Goal: Transaction & Acquisition: Purchase product/service

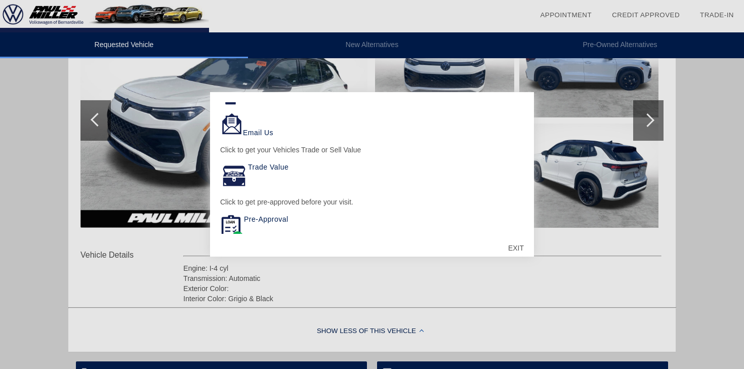
scroll to position [60, 0]
click at [233, 178] on img at bounding box center [234, 175] width 28 height 28
click at [265, 166] on link "Trade Value" at bounding box center [268, 166] width 41 height 8
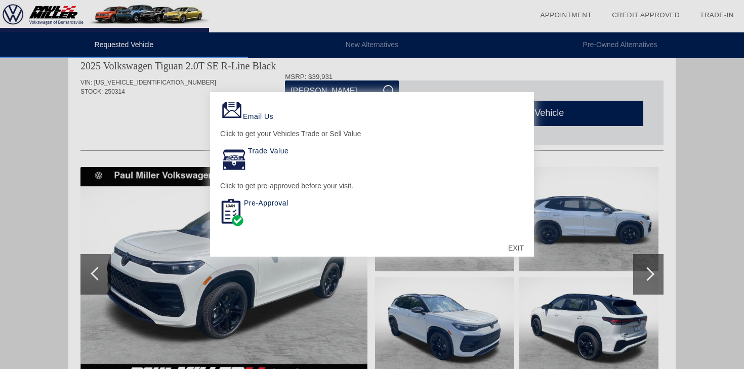
scroll to position [0, 0]
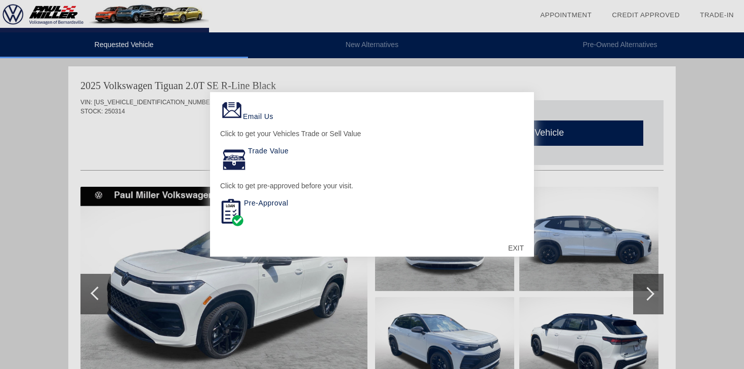
click at [513, 246] on div "EXIT" at bounding box center [516, 248] width 36 height 30
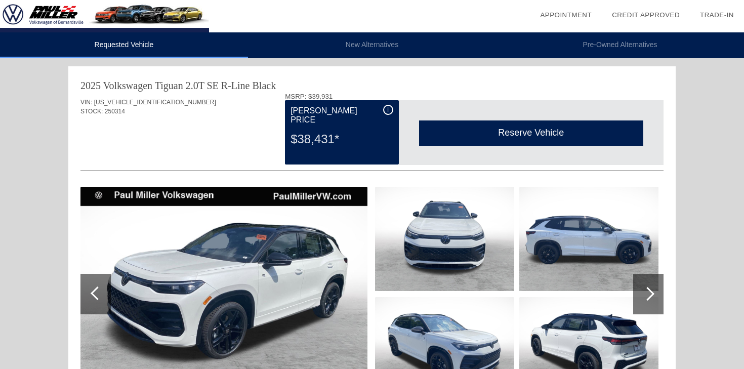
click at [390, 113] on div "i" at bounding box center [388, 110] width 10 height 10
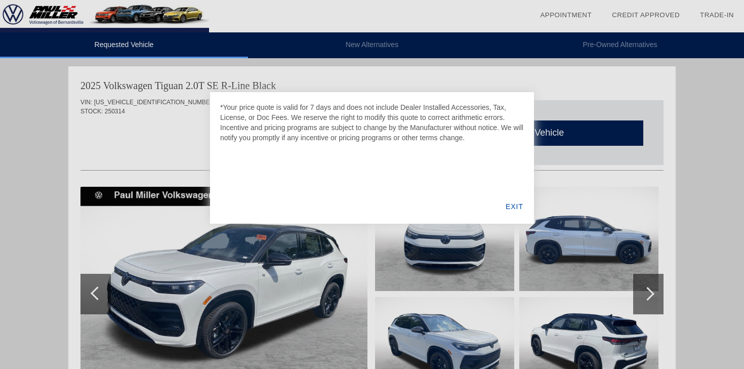
click at [138, 152] on div at bounding box center [372, 184] width 744 height 369
click at [514, 210] on div "EXIT" at bounding box center [514, 206] width 39 height 34
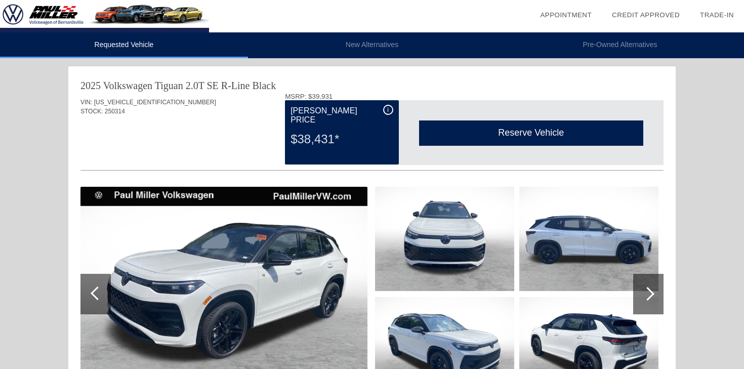
click at [301, 130] on div "$38,431*" at bounding box center [342, 139] width 102 height 26
drag, startPoint x: 301, startPoint y: 130, endPoint x: 332, endPoint y: 134, distance: 31.2
click at [332, 134] on div "$38,431*" at bounding box center [342, 139] width 102 height 26
click at [317, 129] on div "$38,431*" at bounding box center [342, 139] width 102 height 26
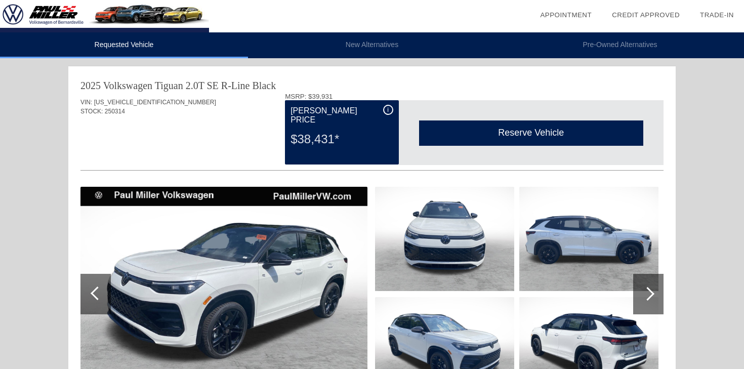
click at [317, 129] on div "$38,431*" at bounding box center [342, 139] width 102 height 26
click at [461, 130] on div "Reserve Vehicle" at bounding box center [531, 133] width 224 height 25
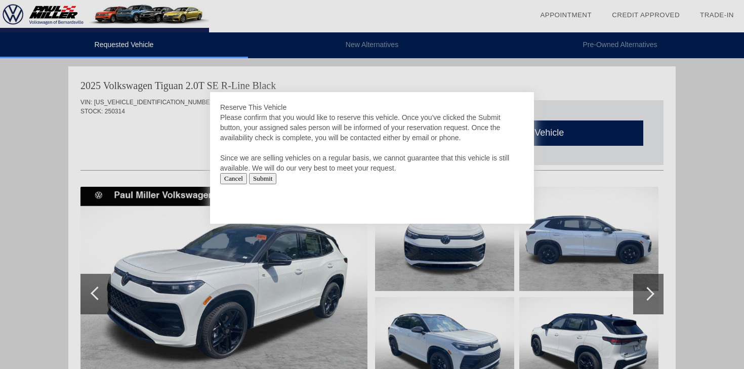
click at [236, 182] on input "Cancel" at bounding box center [233, 178] width 27 height 11
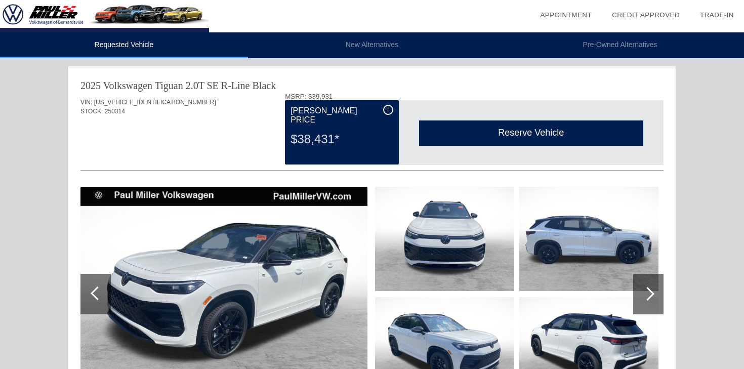
click at [299, 133] on div "$38,431*" at bounding box center [342, 139] width 102 height 26
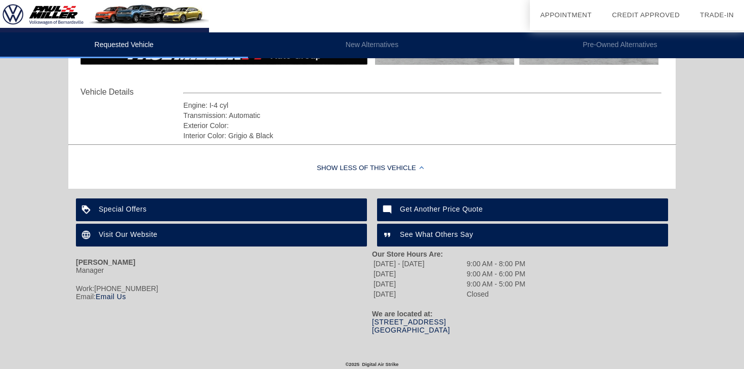
scroll to position [340, 0]
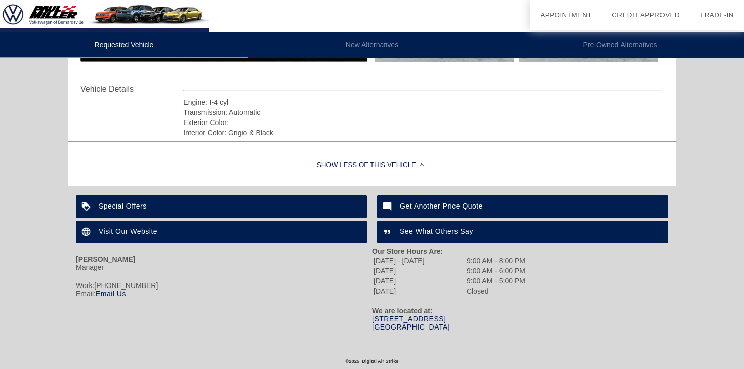
click at [164, 210] on div "Special Offers" at bounding box center [221, 206] width 291 height 23
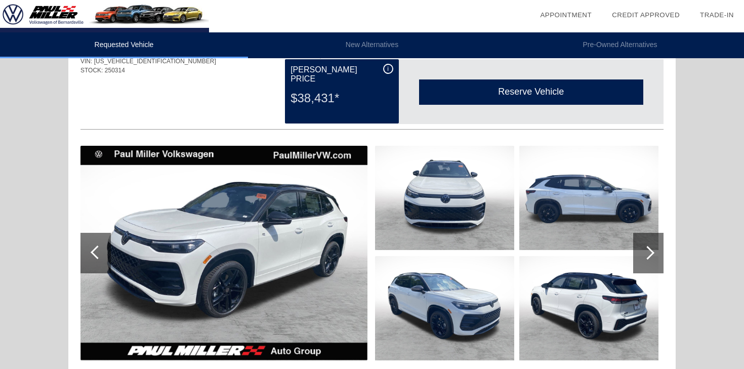
scroll to position [0, 0]
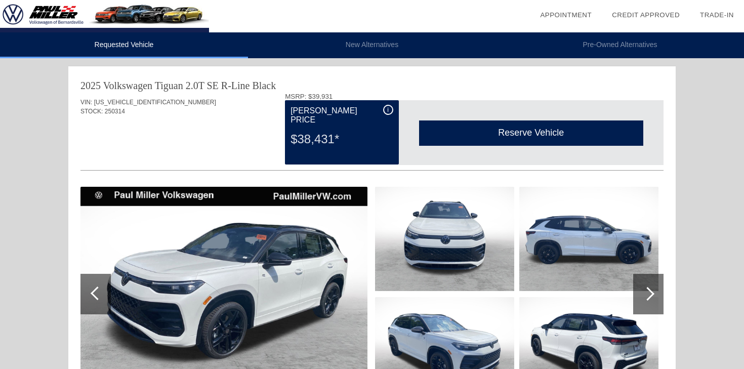
click at [383, 47] on li "New Alternatives" at bounding box center [372, 45] width 248 height 26
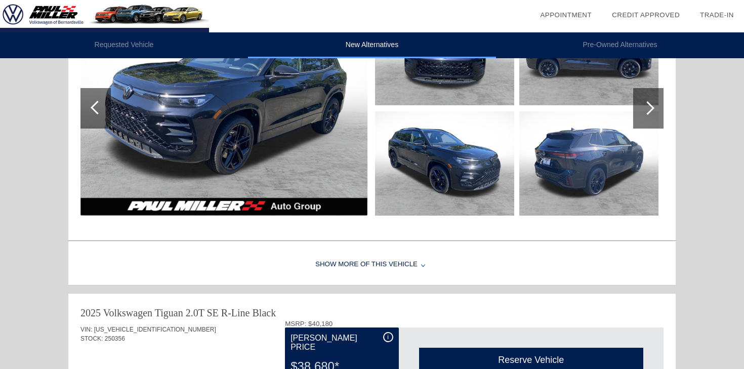
scroll to position [135, 0]
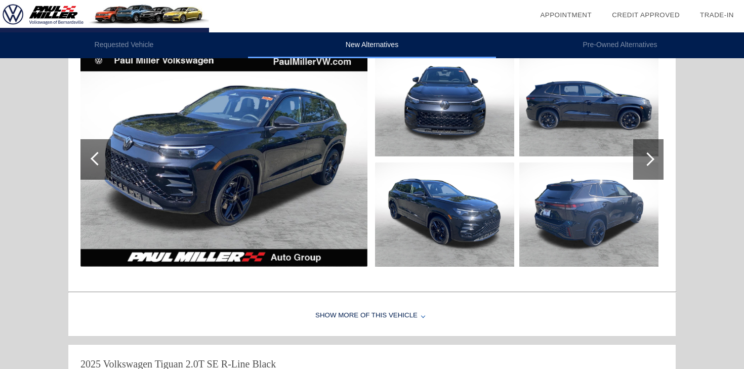
click at [387, 317] on div "Show More of this Vehicle" at bounding box center [372, 316] width 608 height 41
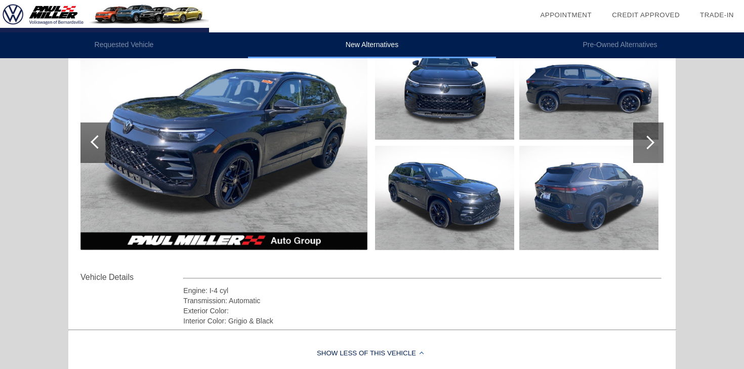
scroll to position [106, 0]
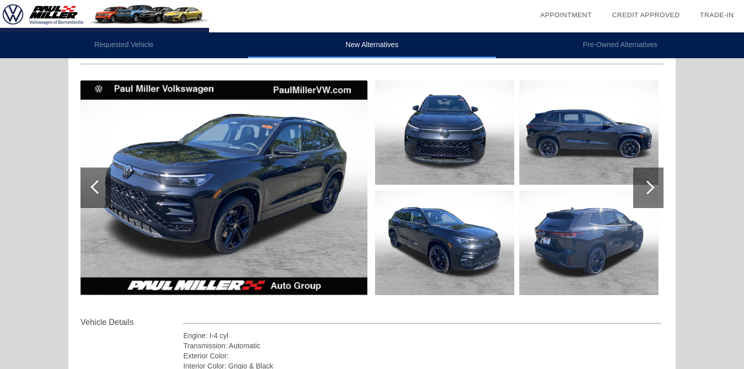
click at [659, 186] on div at bounding box center [649, 188] width 30 height 41
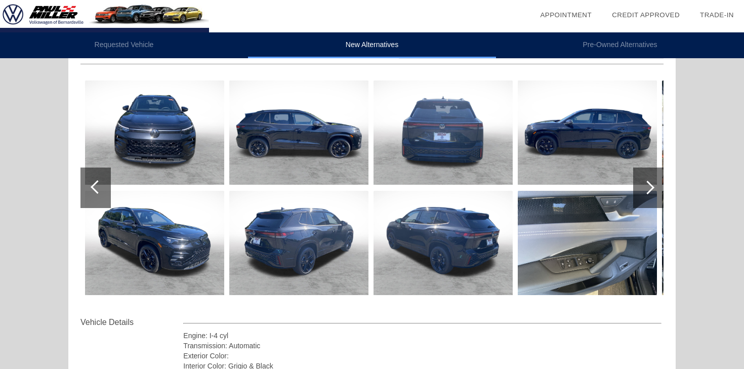
click at [659, 186] on div at bounding box center [649, 188] width 30 height 41
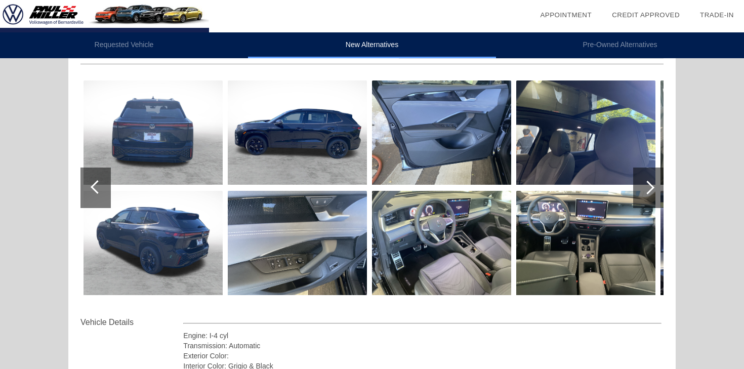
click at [659, 186] on div at bounding box center [649, 188] width 30 height 41
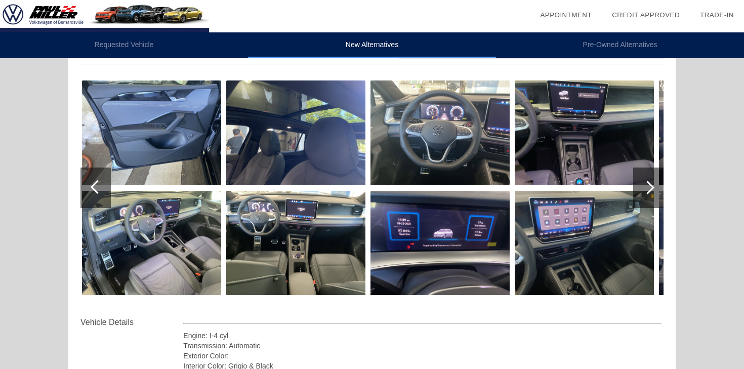
click at [659, 186] on div at bounding box center [649, 188] width 30 height 41
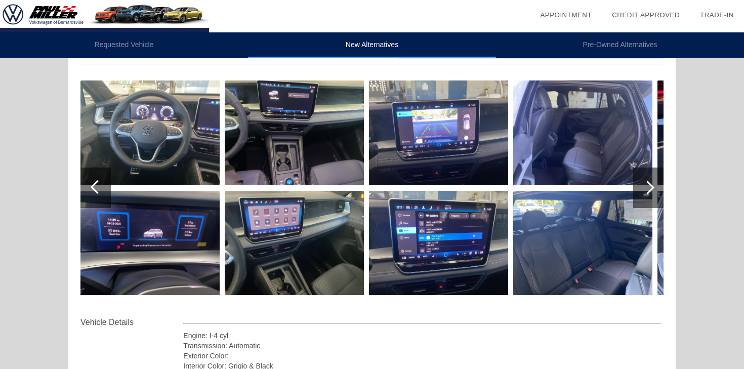
click at [659, 186] on div at bounding box center [649, 188] width 30 height 41
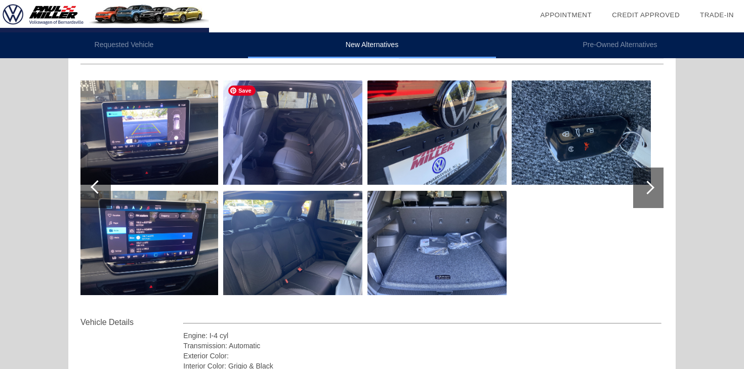
click at [310, 152] on img at bounding box center [292, 133] width 139 height 104
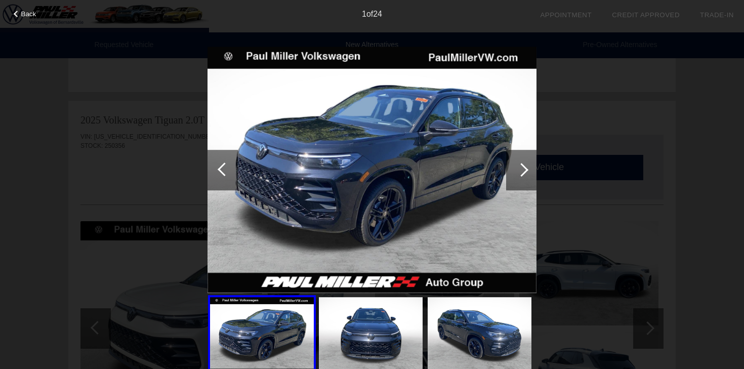
scroll to position [512, 0]
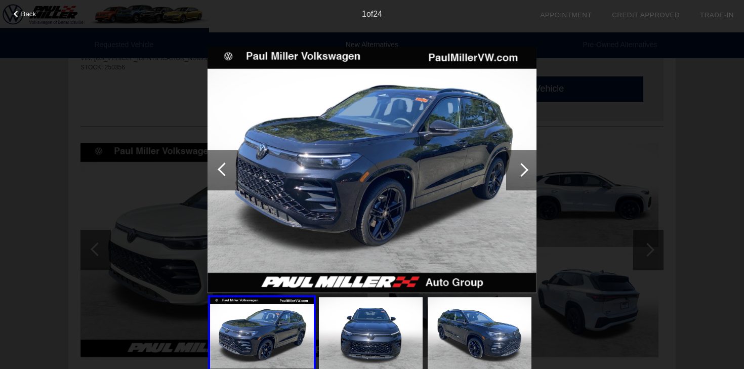
click at [531, 174] on div at bounding box center [521, 170] width 30 height 41
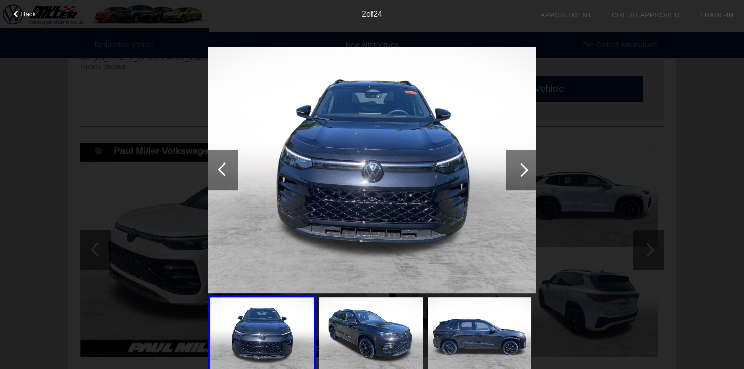
click at [531, 174] on div at bounding box center [521, 170] width 30 height 41
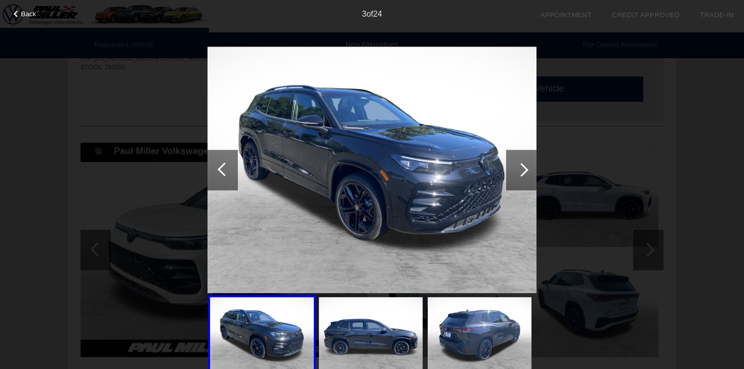
click at [531, 174] on div at bounding box center [521, 170] width 30 height 41
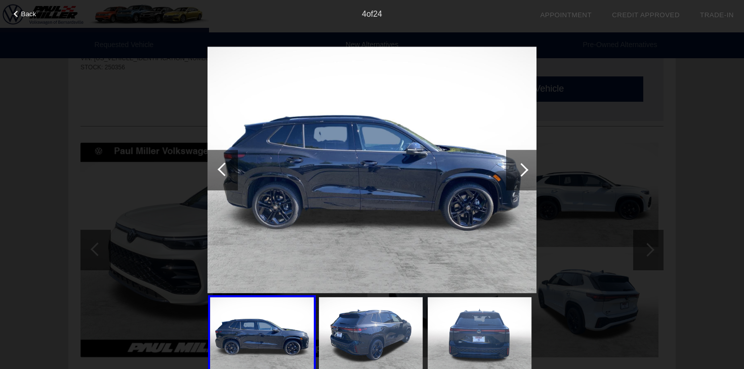
click at [531, 174] on div at bounding box center [521, 170] width 30 height 41
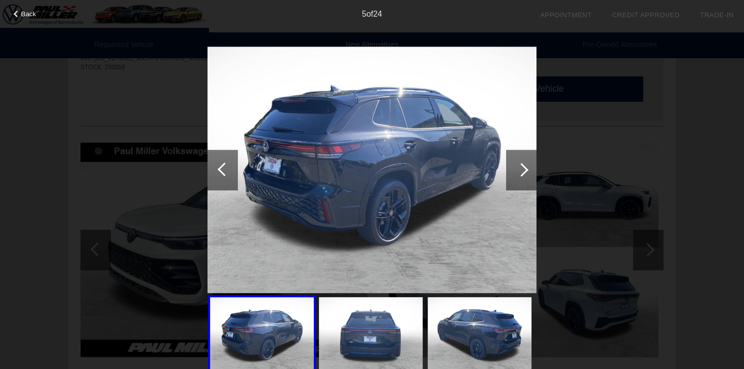
click at [531, 174] on div at bounding box center [521, 170] width 30 height 41
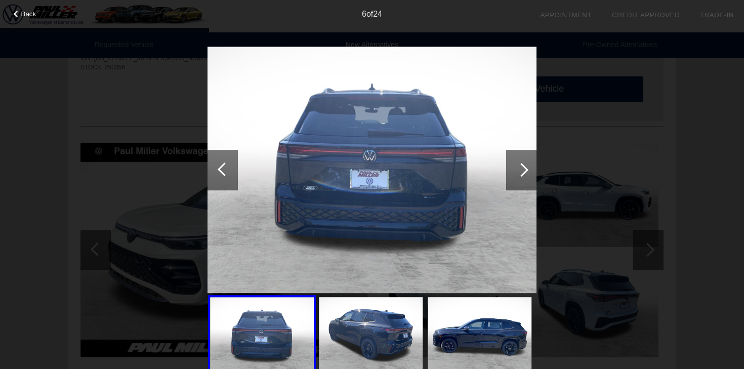
click at [531, 174] on div at bounding box center [521, 170] width 30 height 41
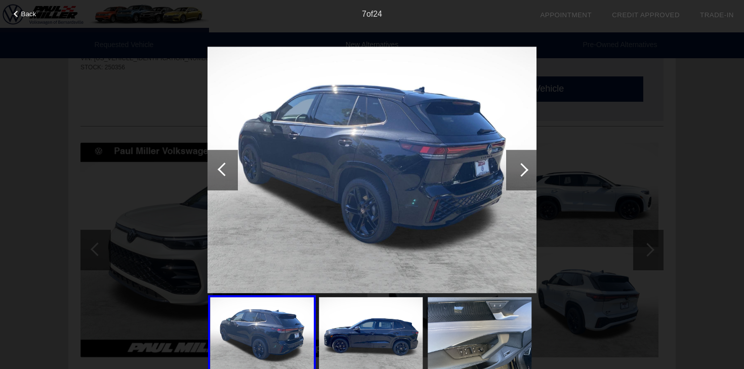
click at [531, 174] on div at bounding box center [521, 170] width 30 height 41
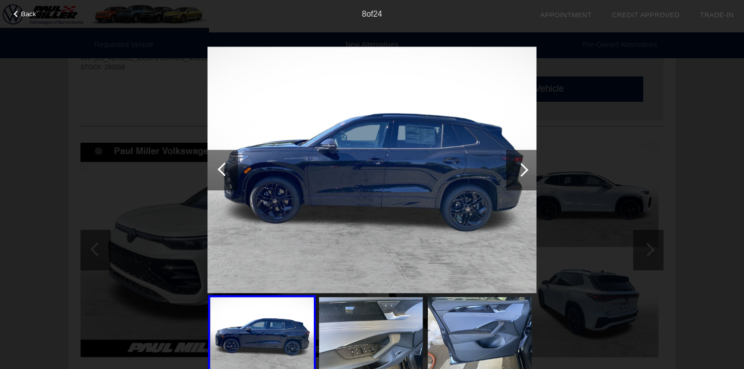
click at [531, 174] on div at bounding box center [521, 170] width 30 height 41
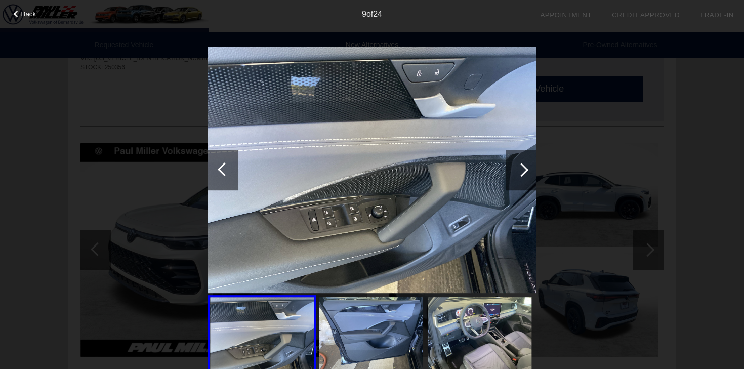
click at [531, 174] on div at bounding box center [521, 170] width 30 height 41
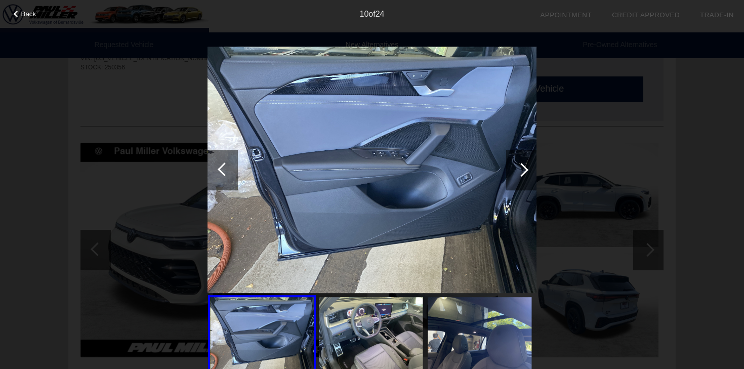
click at [531, 174] on div at bounding box center [521, 170] width 30 height 41
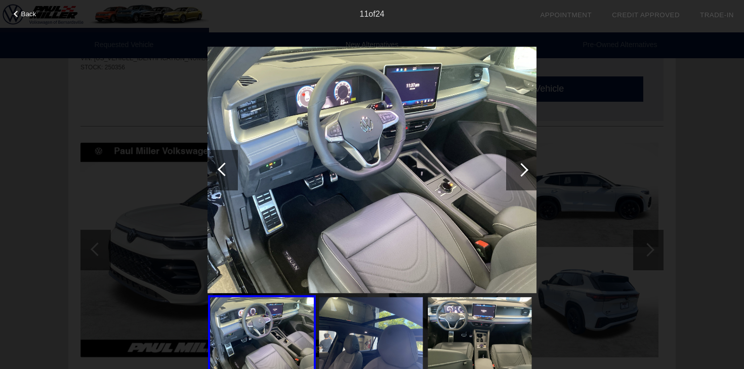
click at [531, 174] on div at bounding box center [521, 170] width 30 height 41
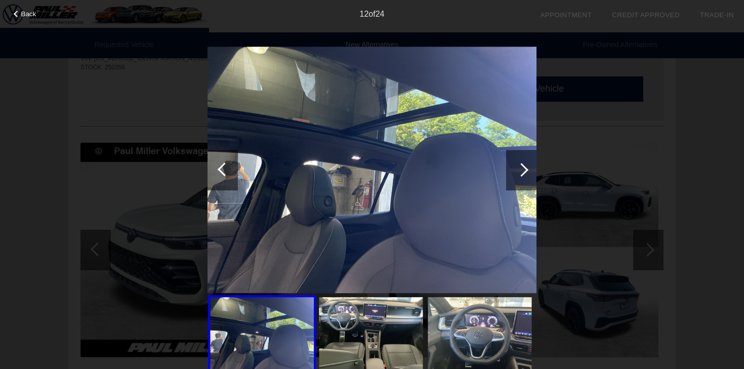
click at [531, 174] on div at bounding box center [521, 170] width 30 height 41
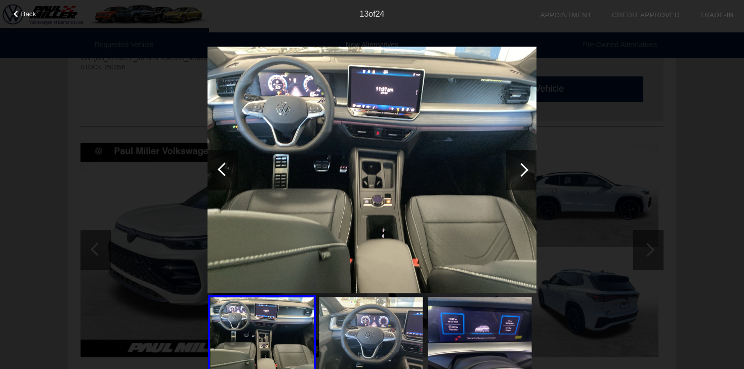
click at [531, 174] on div at bounding box center [521, 170] width 30 height 41
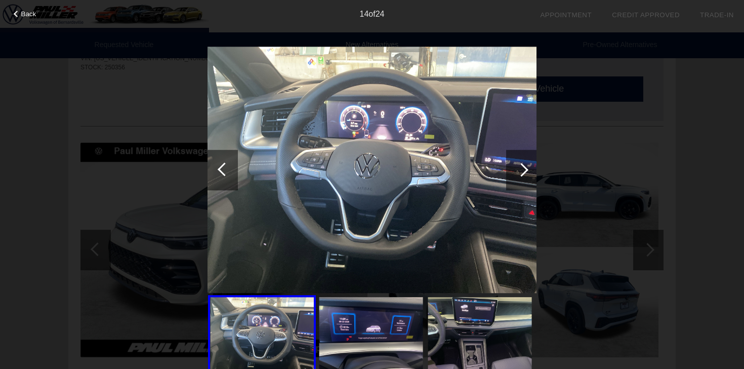
click at [610, 159] on div "Back 14 of 24" at bounding box center [372, 184] width 744 height 369
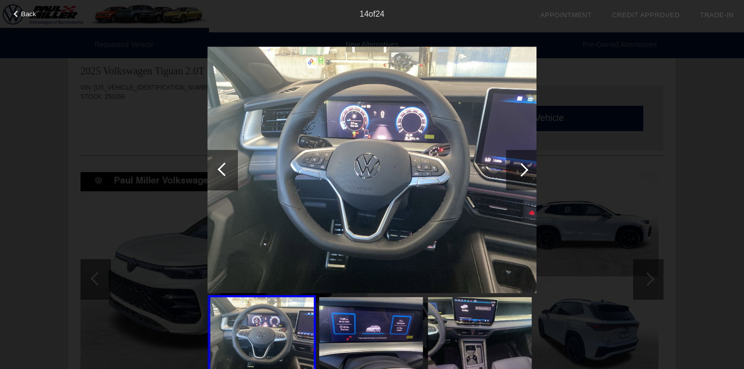
scroll to position [484, 0]
click at [716, 168] on div "Back 14 of 24" at bounding box center [372, 184] width 744 height 369
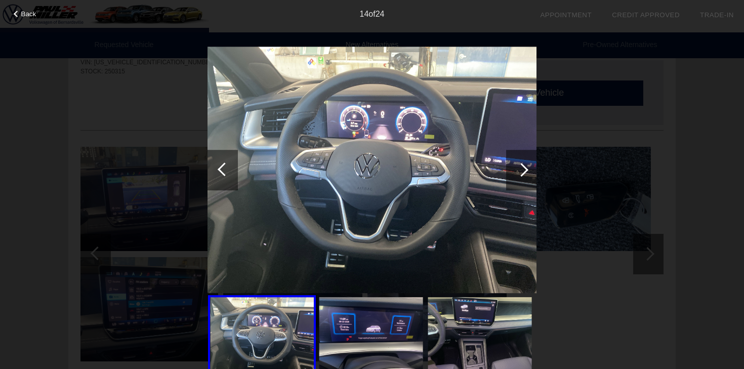
scroll to position [0, 0]
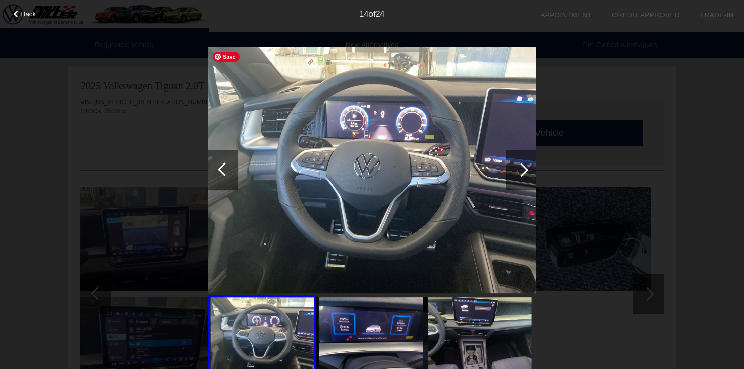
click at [186, 119] on div "Back 14 of 24" at bounding box center [372, 184] width 744 height 369
click at [33, 13] on span "Back" at bounding box center [28, 14] width 15 height 8
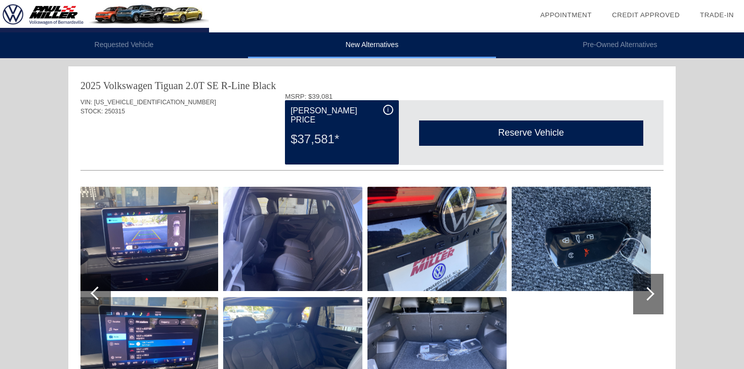
click at [588, 44] on li "Pre-Owned Alternatives" at bounding box center [620, 45] width 248 height 26
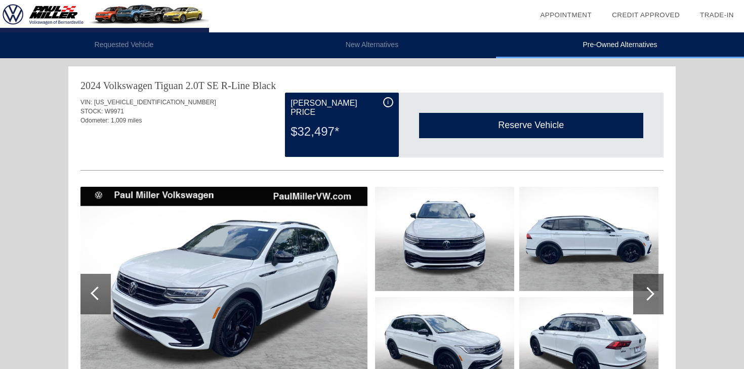
click at [101, 42] on li "Requested Vehicle" at bounding box center [124, 45] width 248 height 26
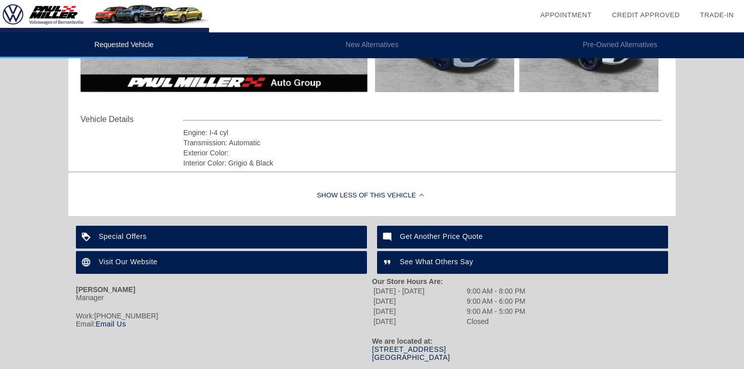
scroll to position [339, 0]
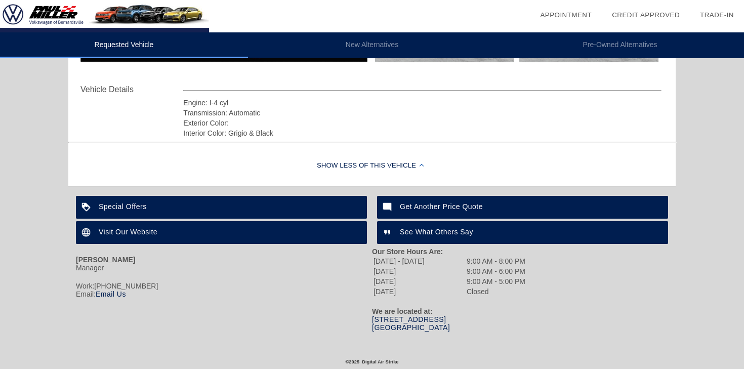
click at [648, 15] on link "Credit Approved" at bounding box center [646, 15] width 68 height 8
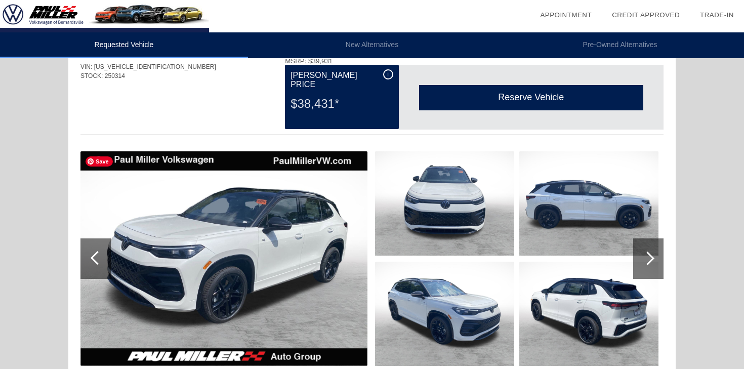
scroll to position [0, 0]
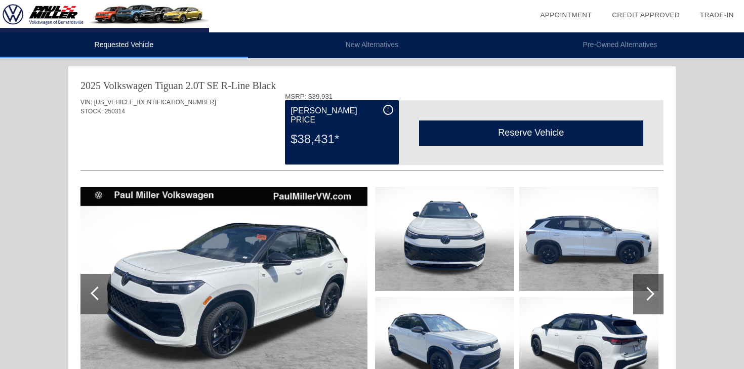
click at [363, 40] on li "New Alternatives" at bounding box center [372, 45] width 248 height 26
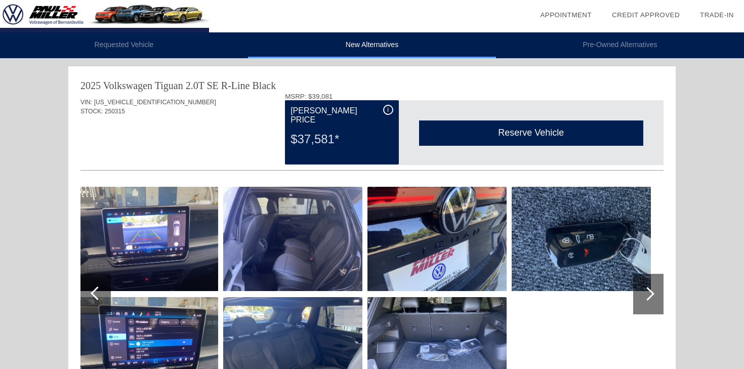
click at [132, 102] on span "[US_VEHICLE_IDENTIFICATION_NUMBER]" at bounding box center [155, 102] width 122 height 7
copy span "[US_VEHICLE_IDENTIFICATION_NUMBER]"
click at [126, 49] on li "Requested Vehicle" at bounding box center [124, 45] width 248 height 26
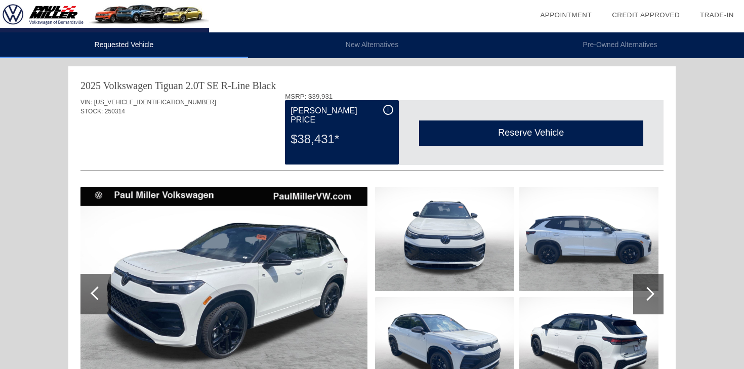
click at [387, 107] on span "i" at bounding box center [388, 109] width 2 height 7
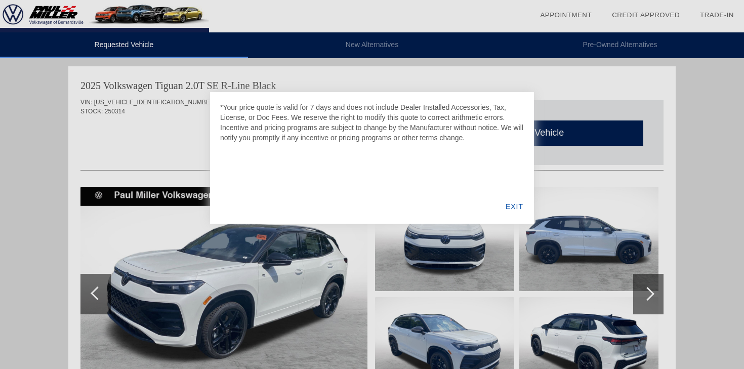
click at [56, 144] on div at bounding box center [372, 184] width 744 height 369
